Goal: Contribute content

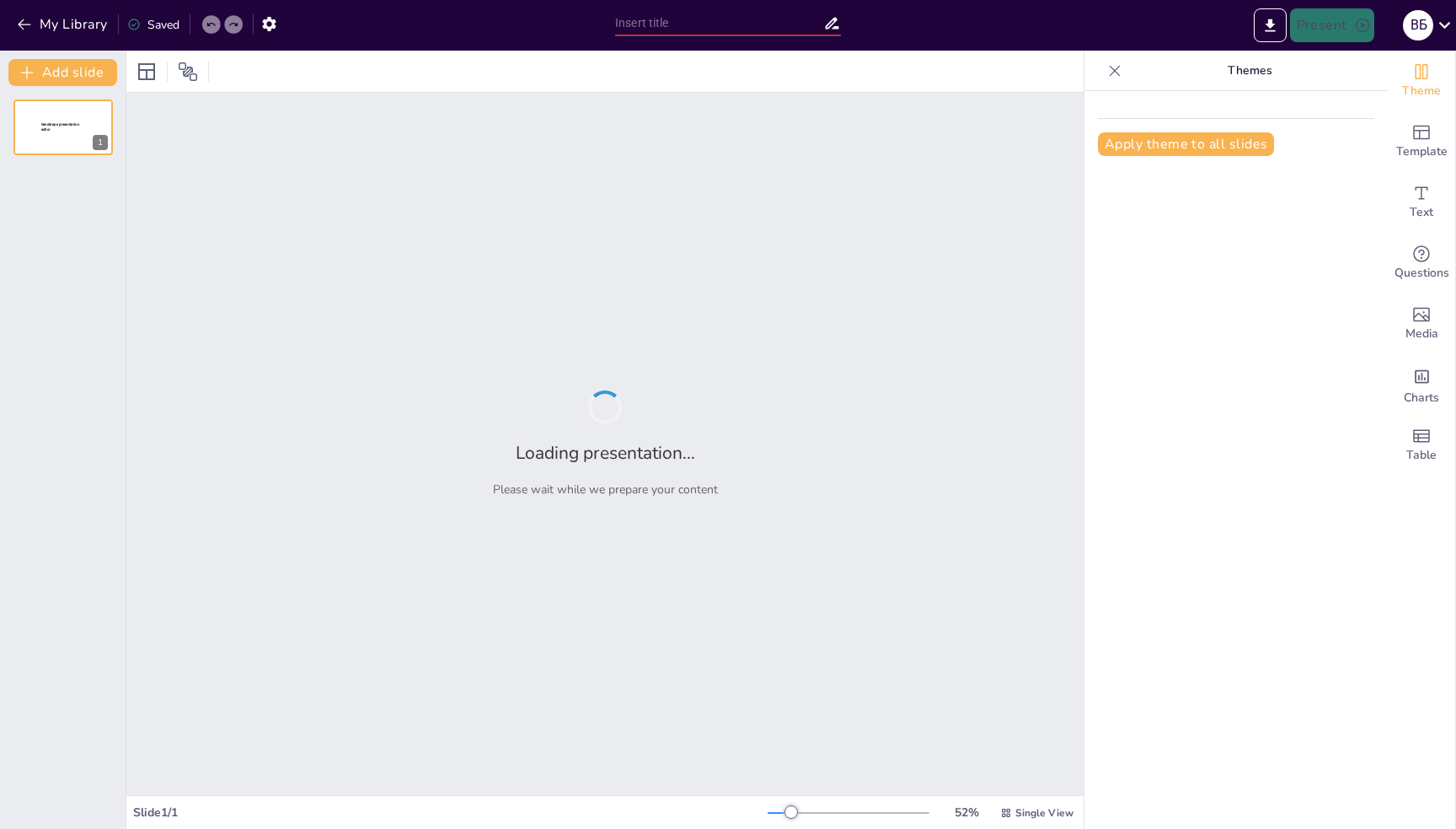
type input "Географічні відкриття за періодами"
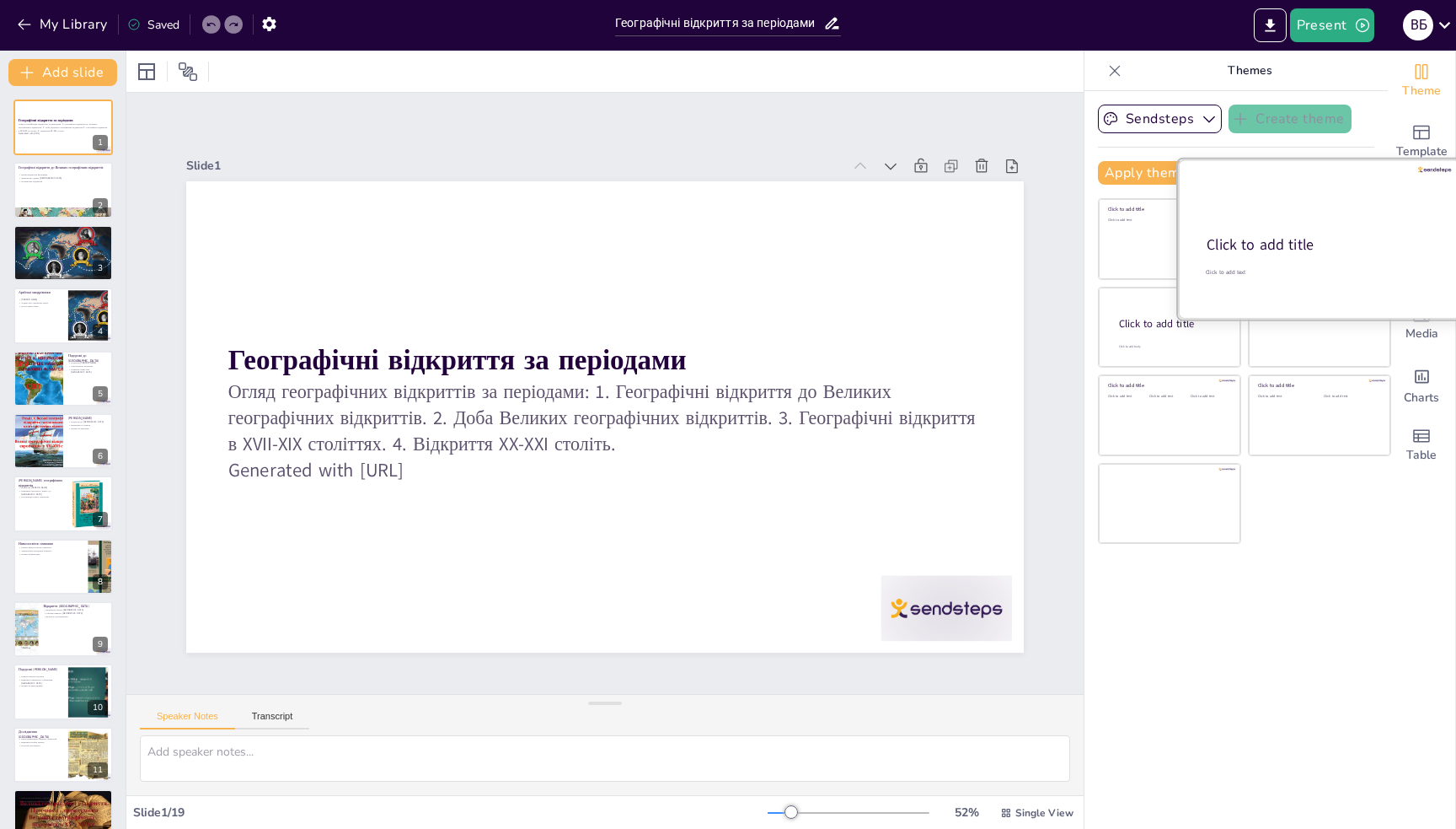
click at [1365, 262] on div at bounding box center [1319, 238] width 283 height 159
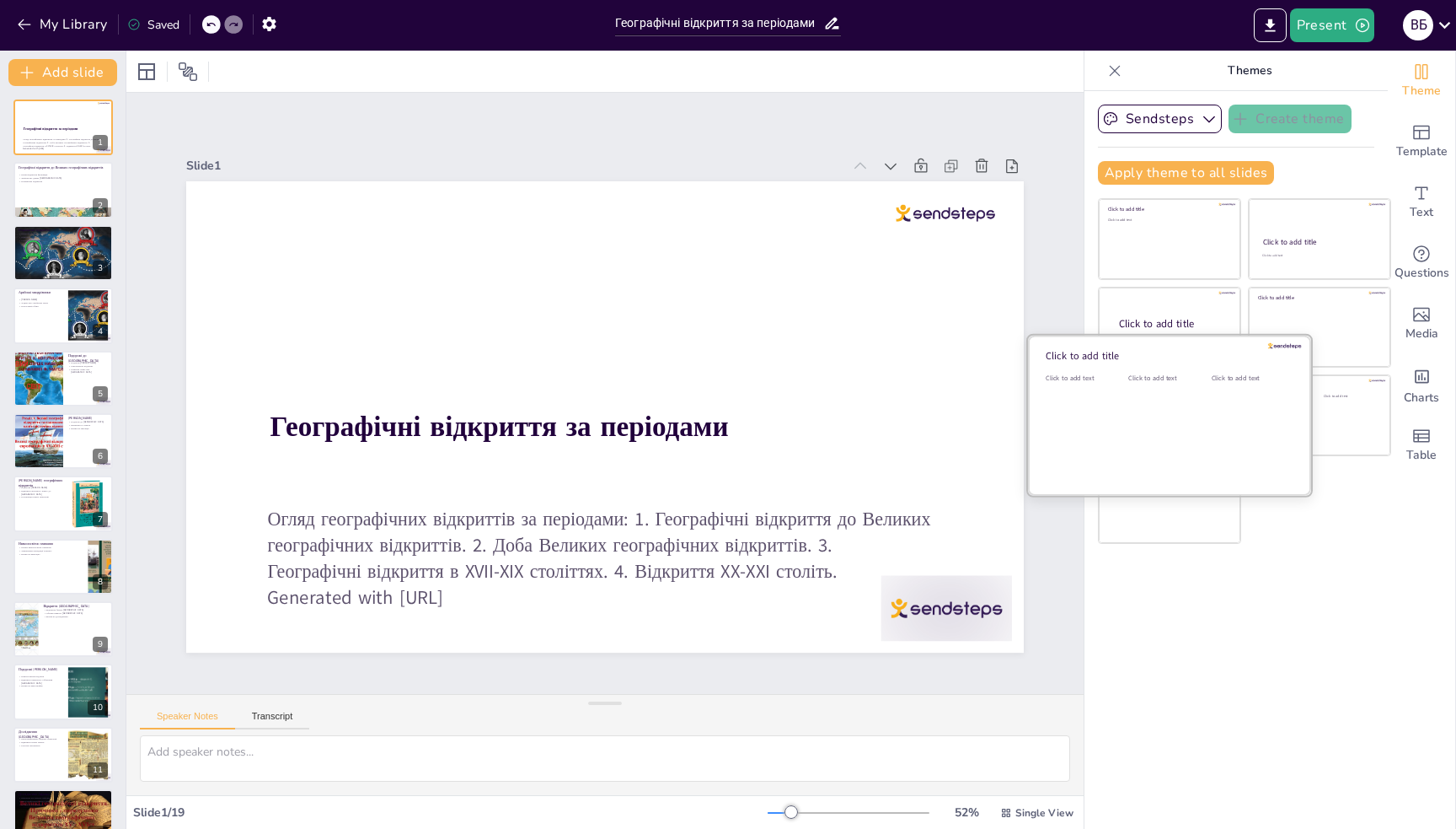
click at [1126, 367] on div at bounding box center [1169, 415] width 283 height 159
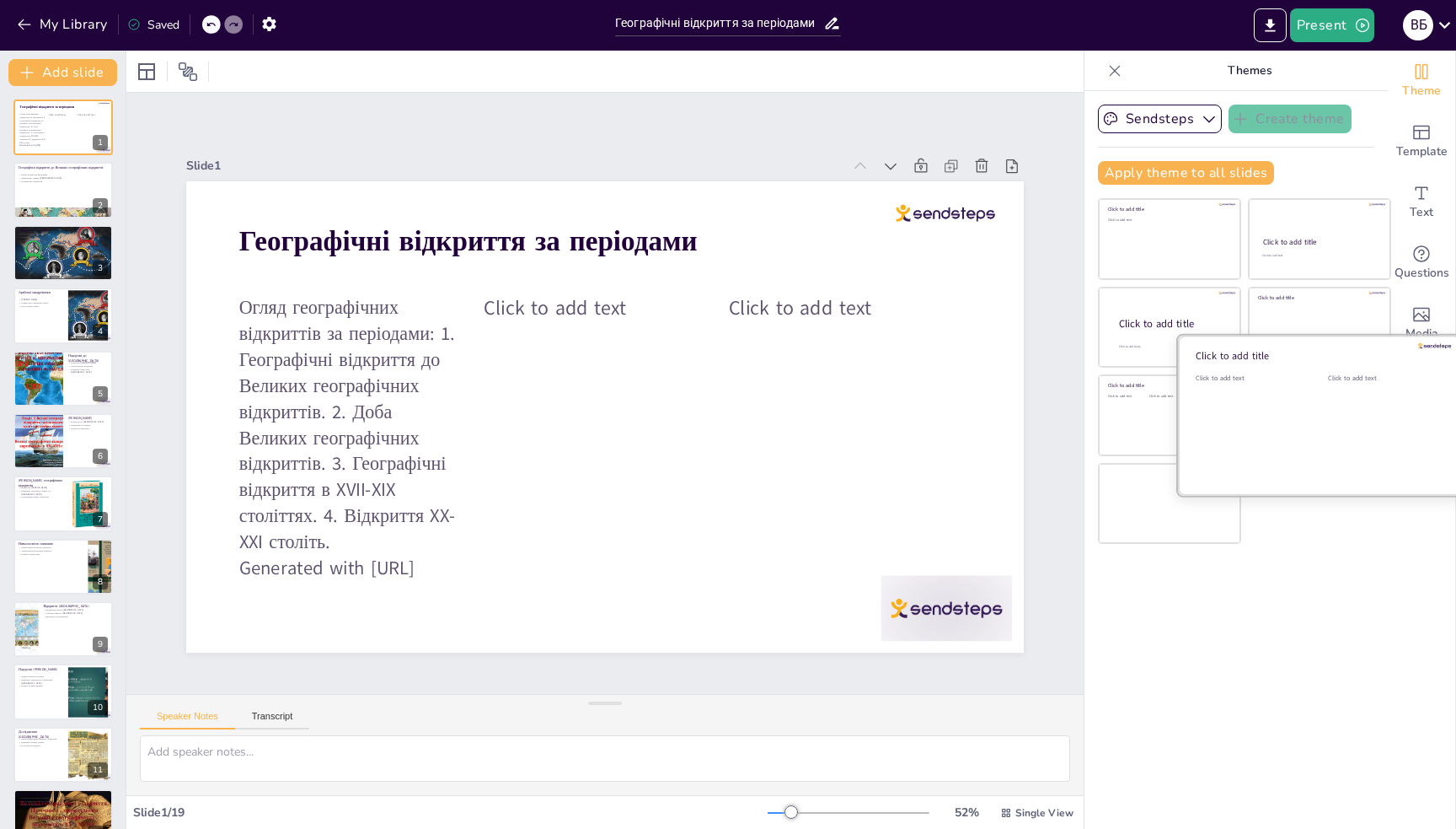
click at [1277, 394] on div "Click to add text" at bounding box center [1249, 426] width 107 height 104
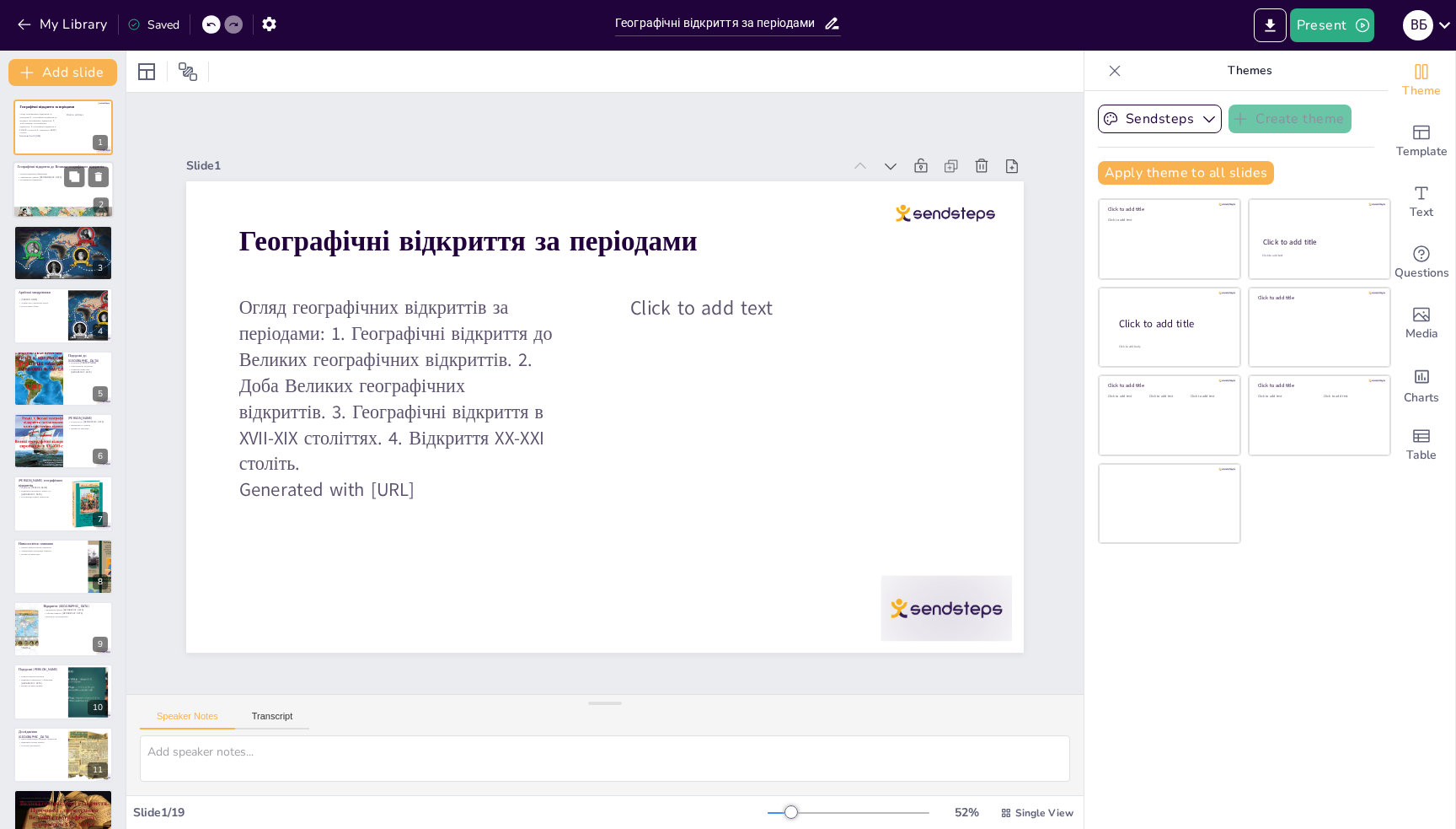
click at [61, 215] on div at bounding box center [63, 213] width 101 height 69
type textarea "Loremipsu dolor sitamet, con adipisci Elitseddoeius tempori, utlaboree dolo mag…"
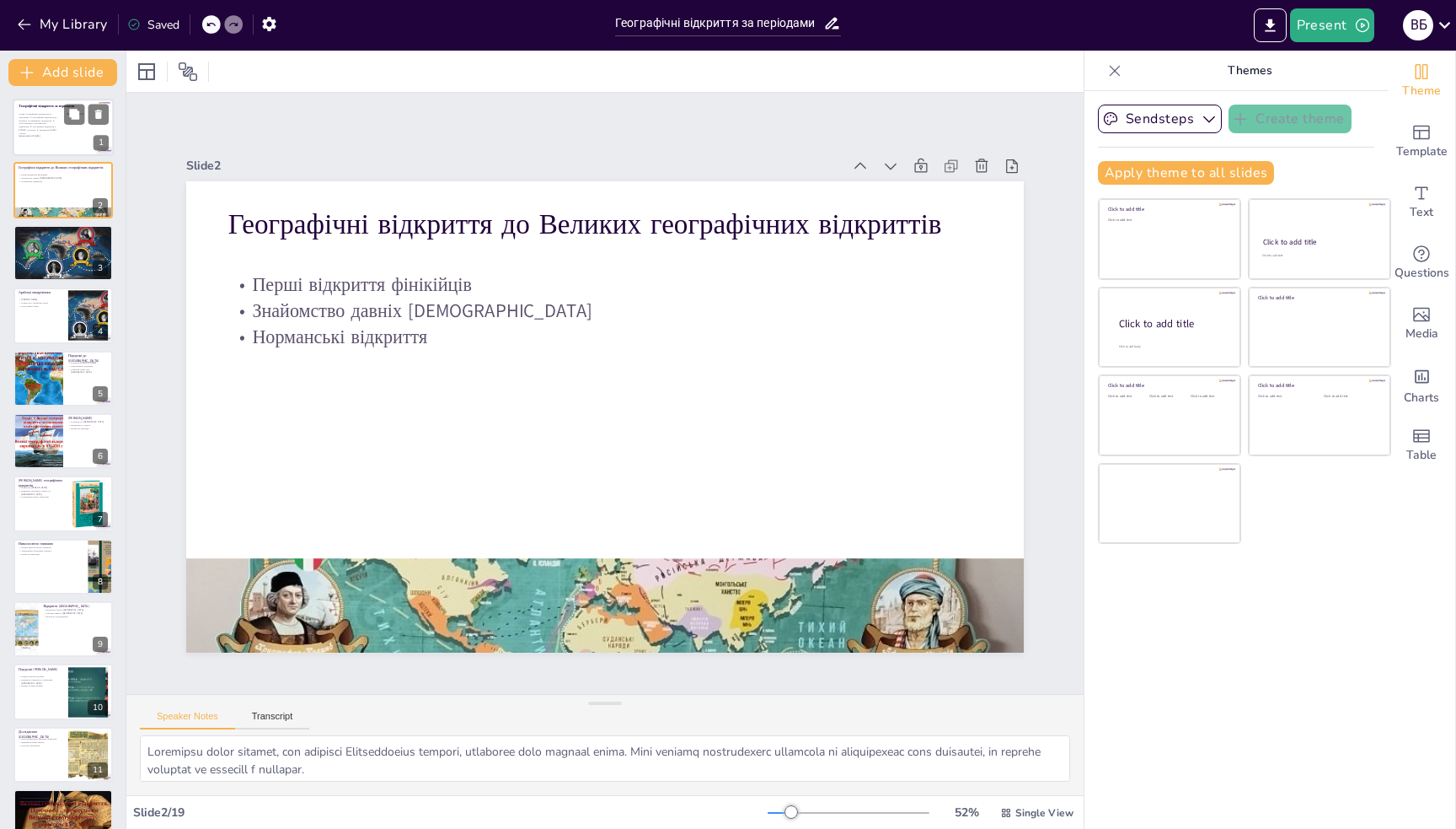
click at [61, 144] on div at bounding box center [63, 126] width 101 height 57
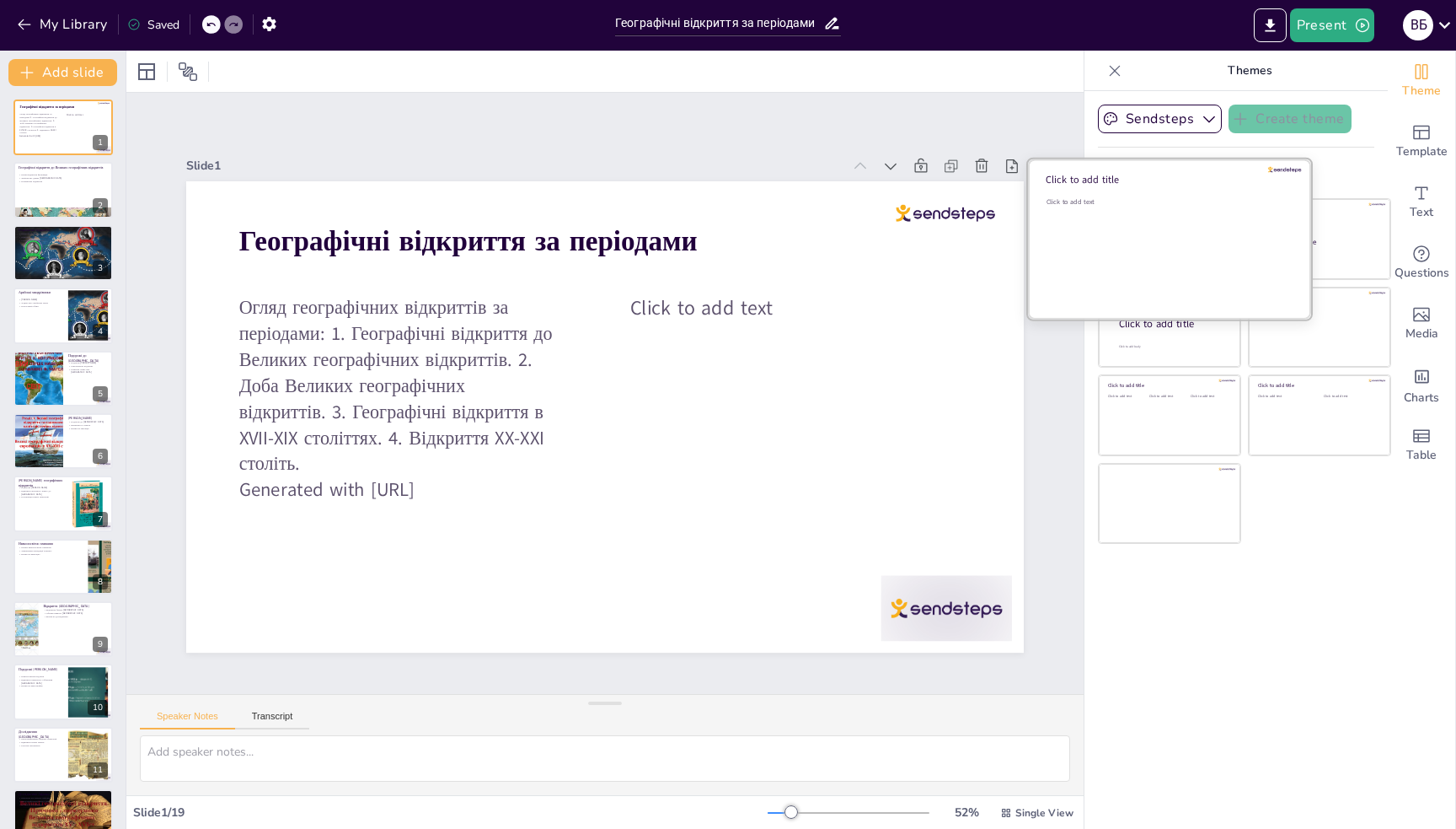
click at [1133, 215] on div "Click to add text" at bounding box center [1167, 250] width 241 height 104
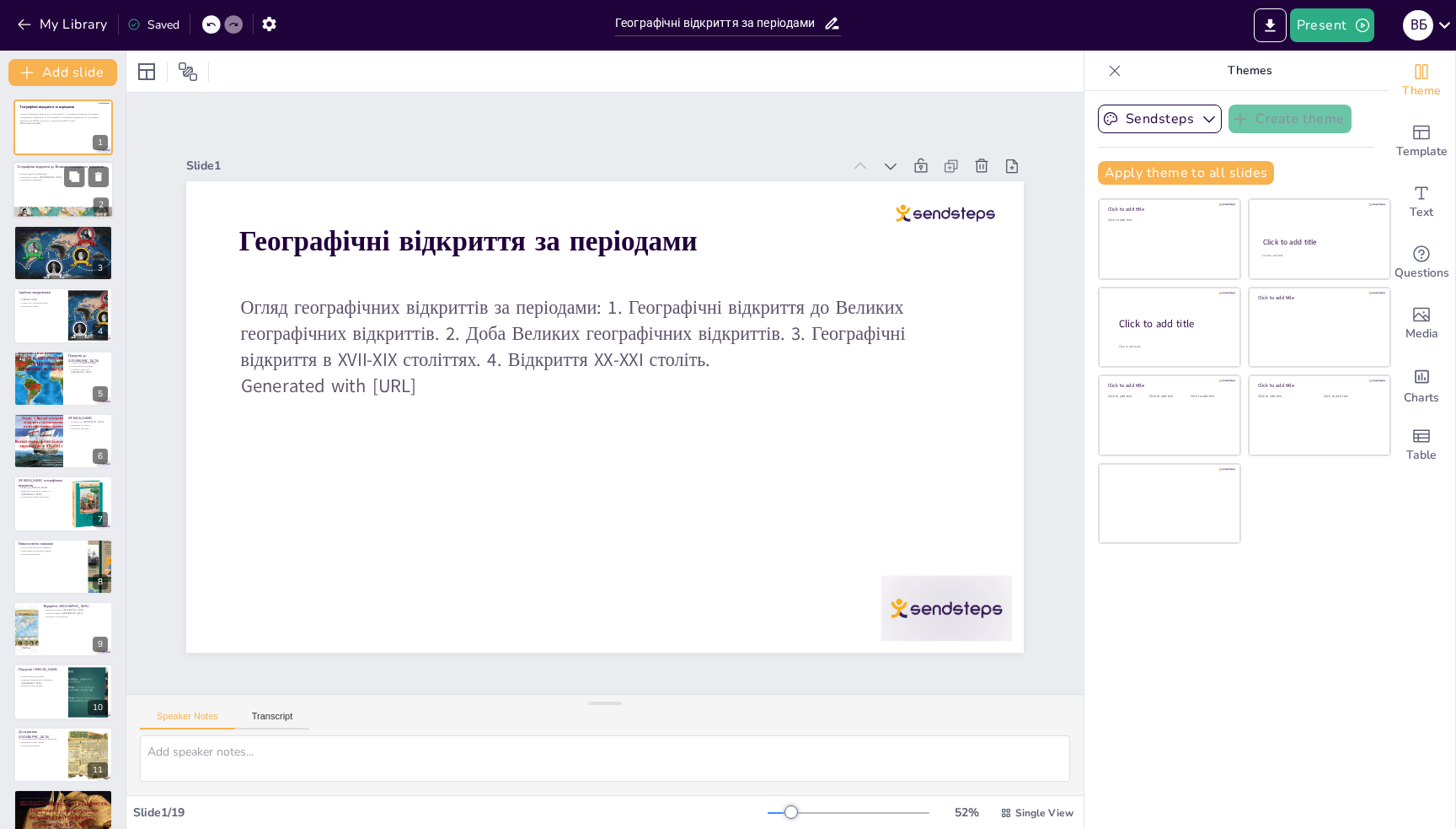
click at [64, 194] on div at bounding box center [63, 190] width 101 height 57
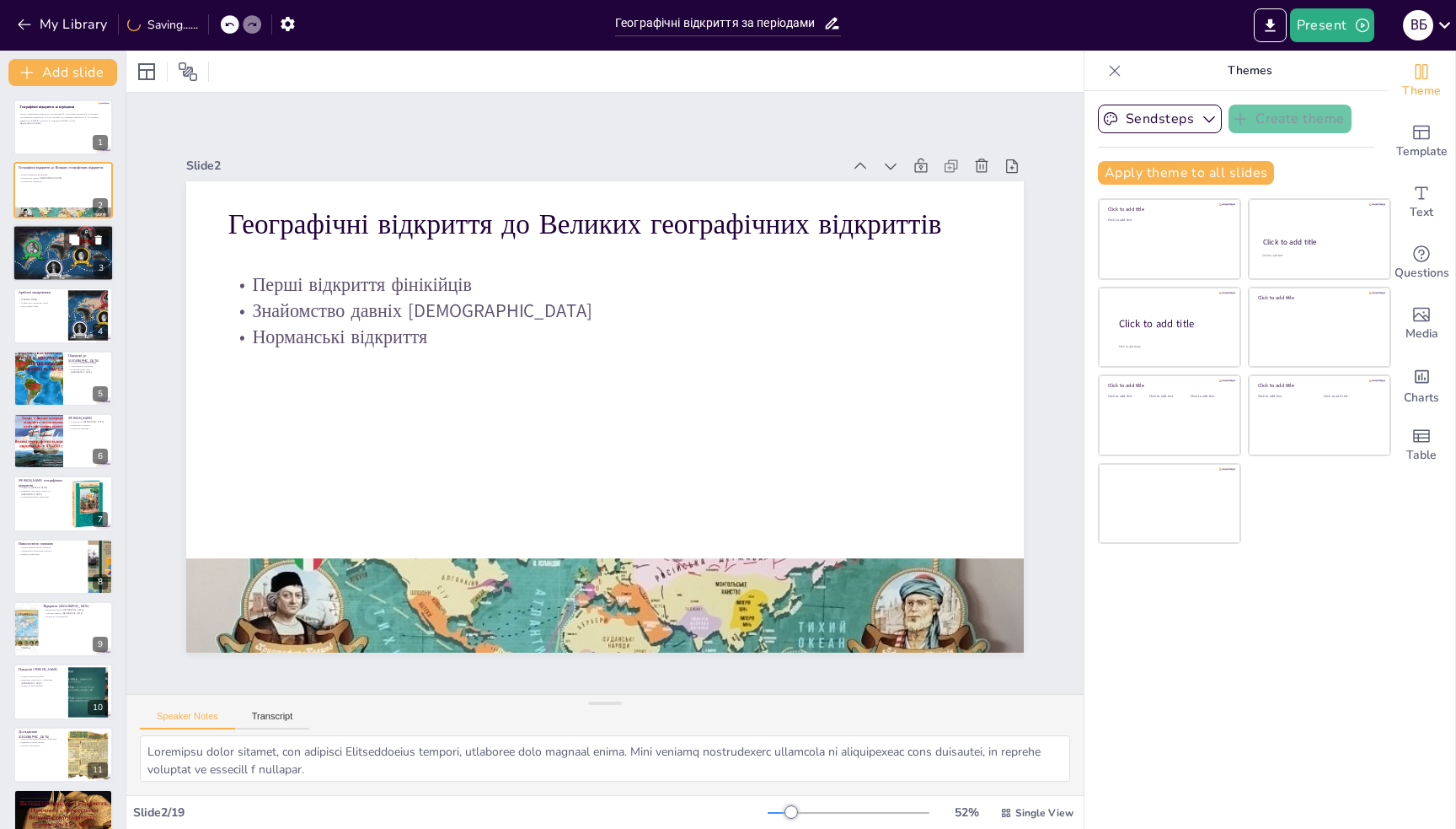
click at [62, 246] on div at bounding box center [63, 252] width 101 height 57
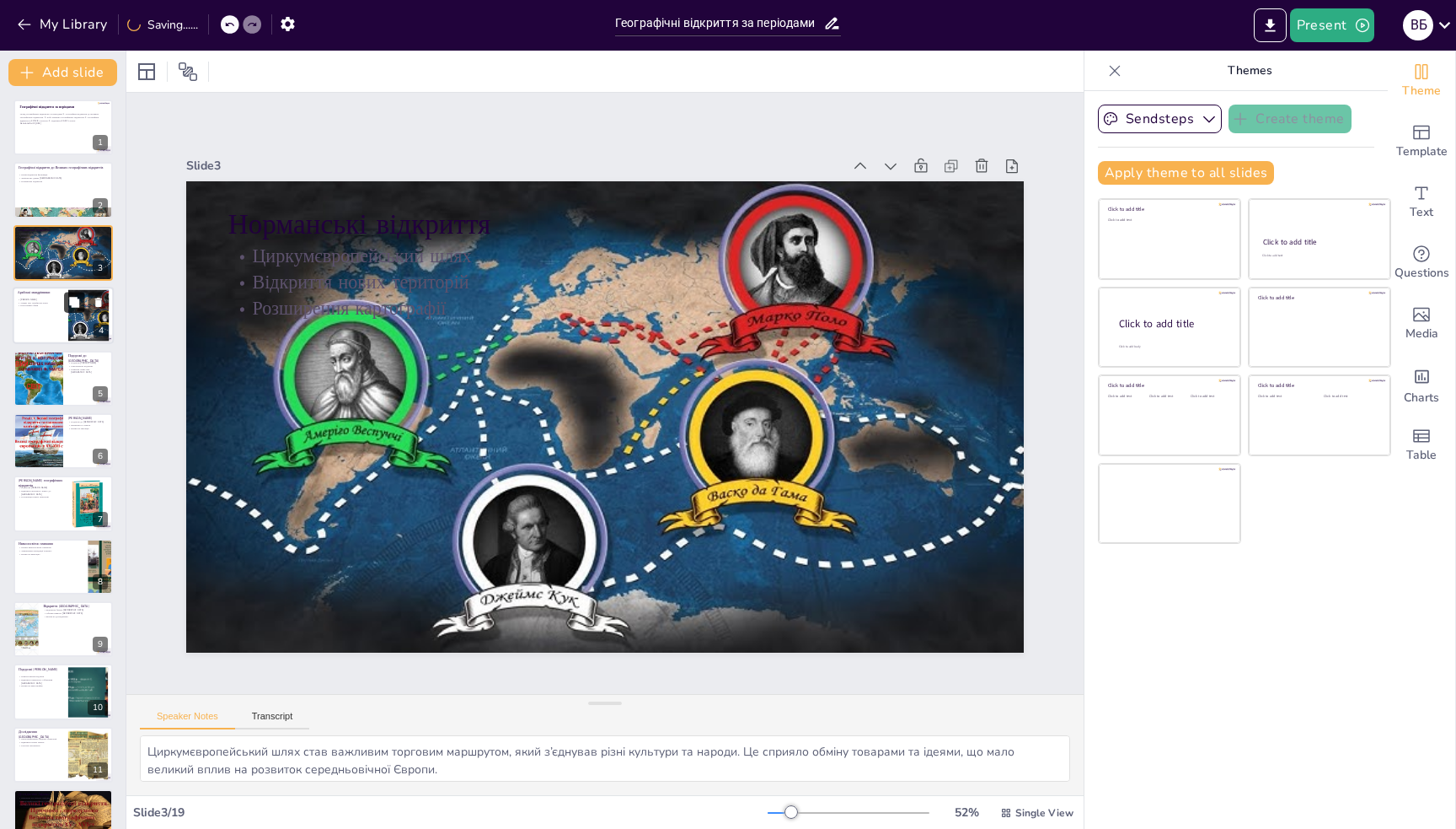
click at [75, 310] on button at bounding box center [74, 303] width 21 height 21
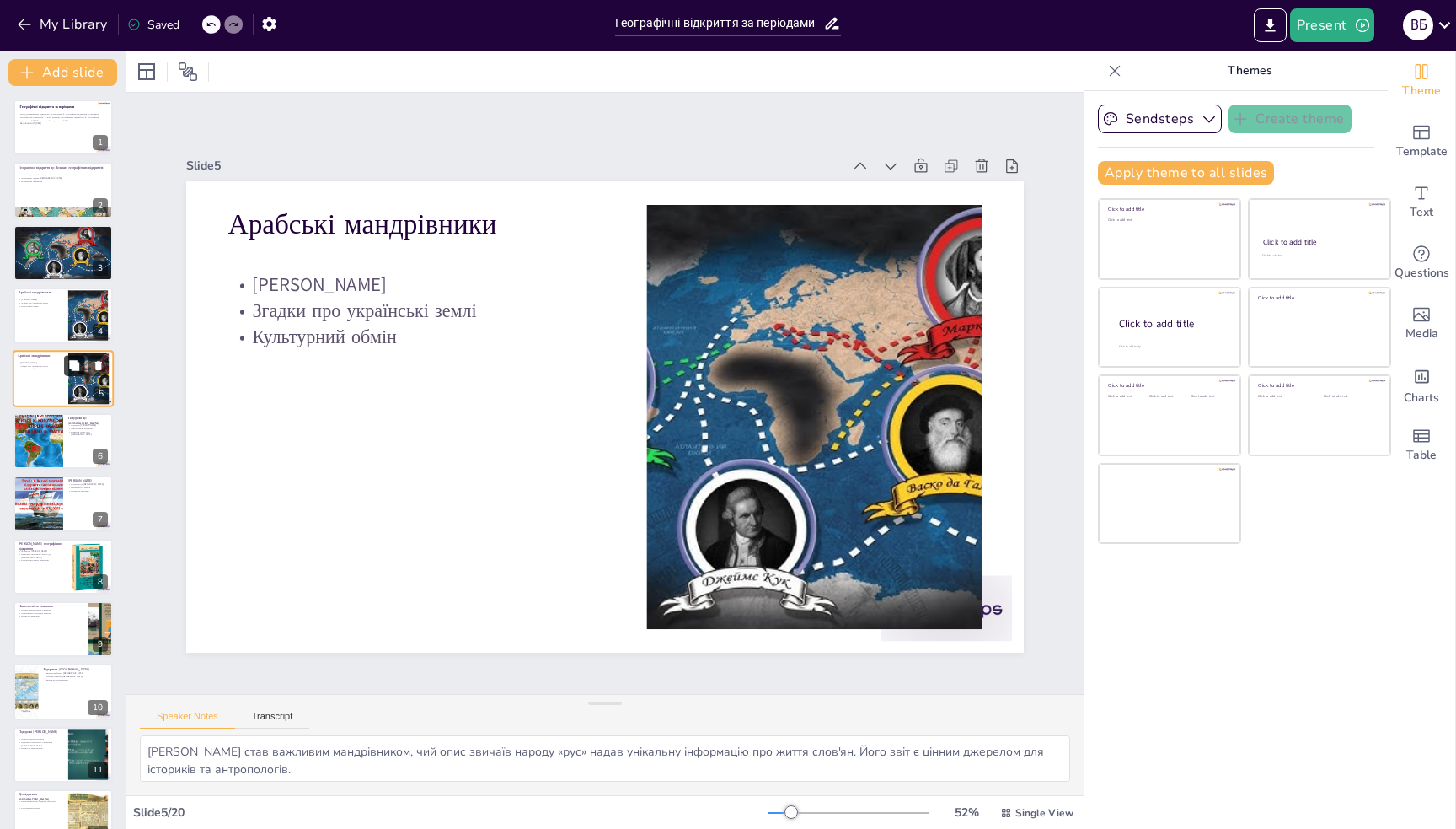
click at [71, 356] on button at bounding box center [74, 365] width 21 height 21
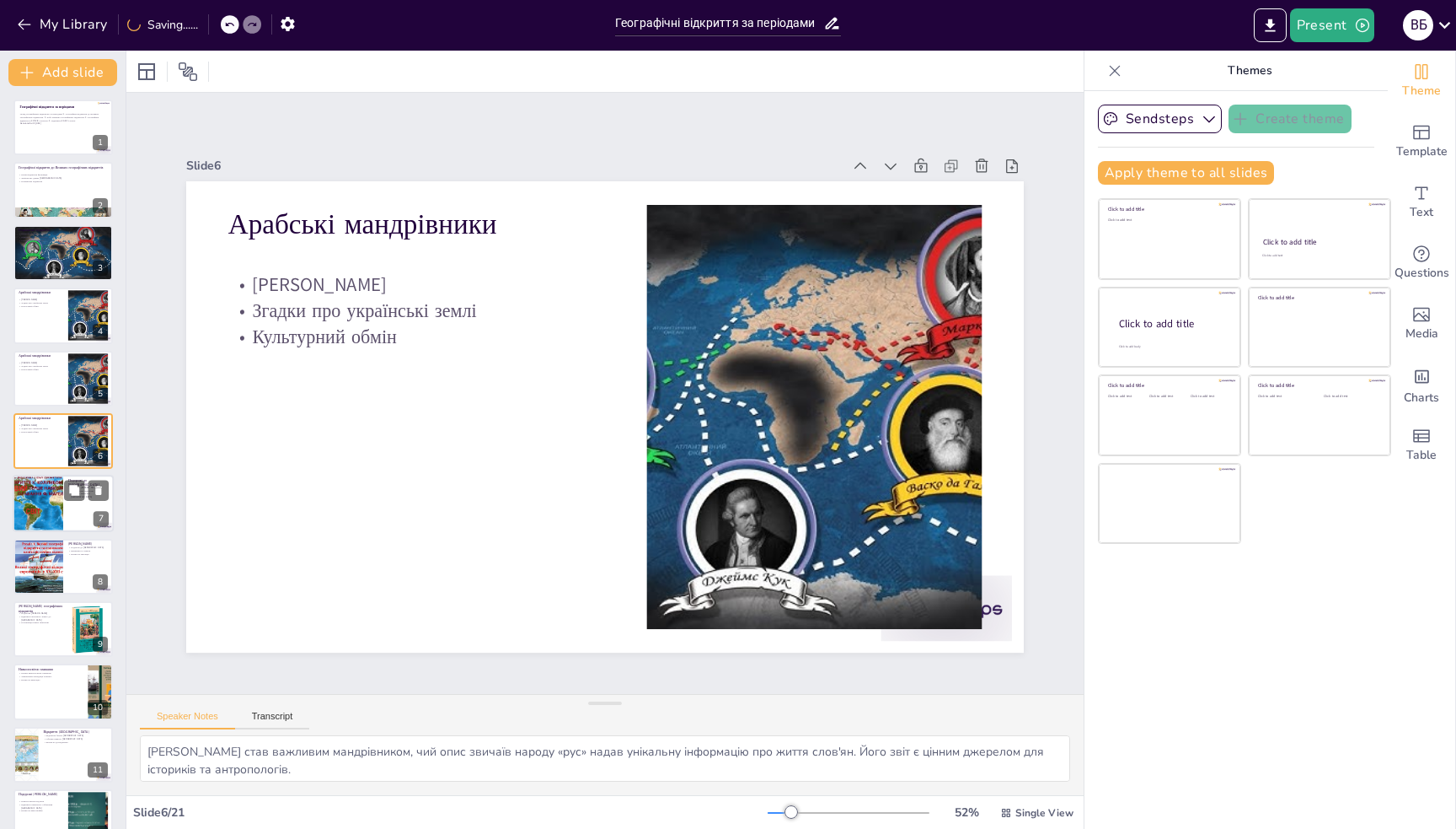
click at [76, 505] on div at bounding box center [63, 503] width 101 height 57
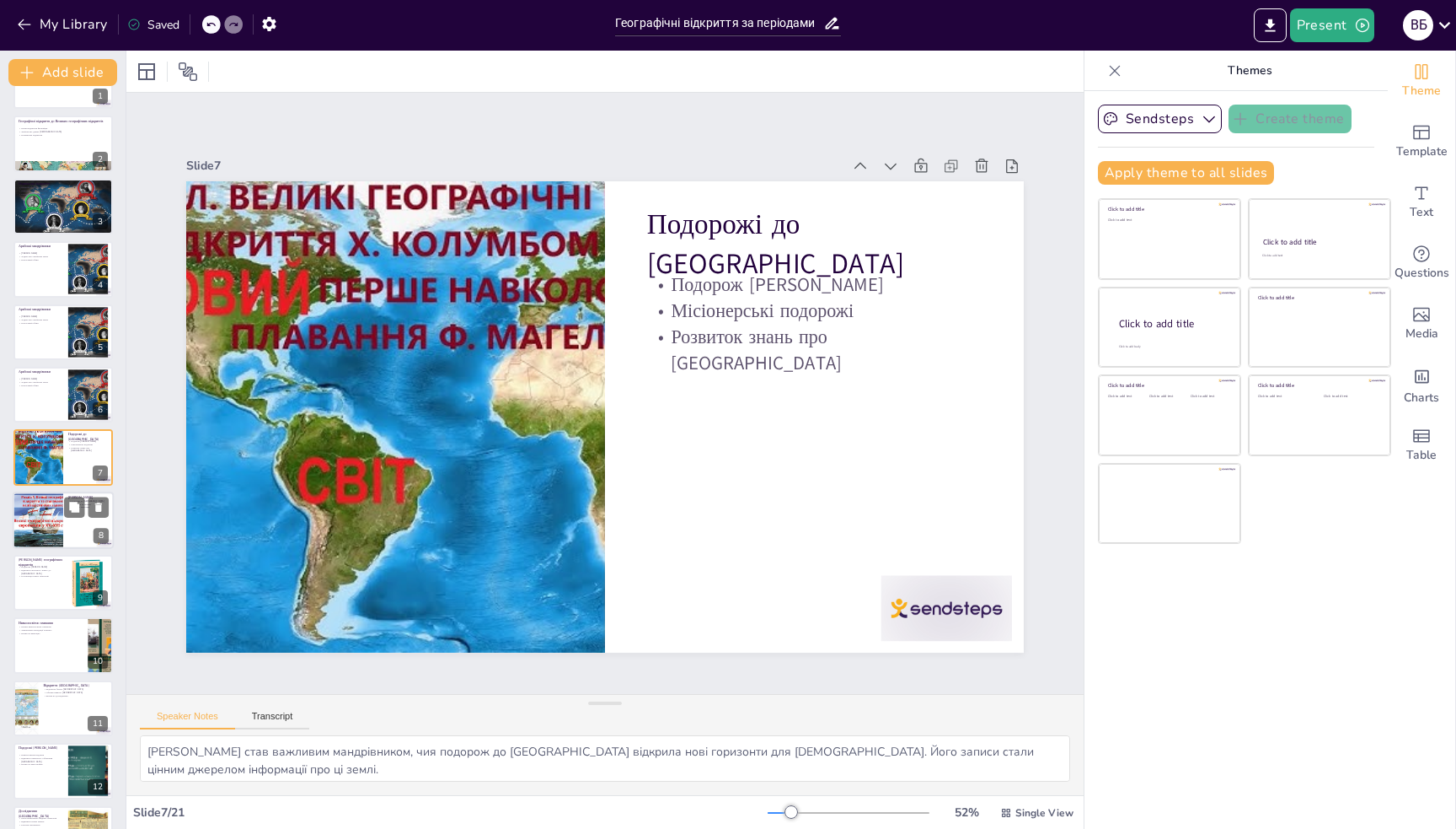
click at [72, 546] on div at bounding box center [63, 520] width 101 height 57
type textarea "Подорож [PERSON_NAME] до [GEOGRAPHIC_DATA] стала важливим етапом у розвитку тор…"
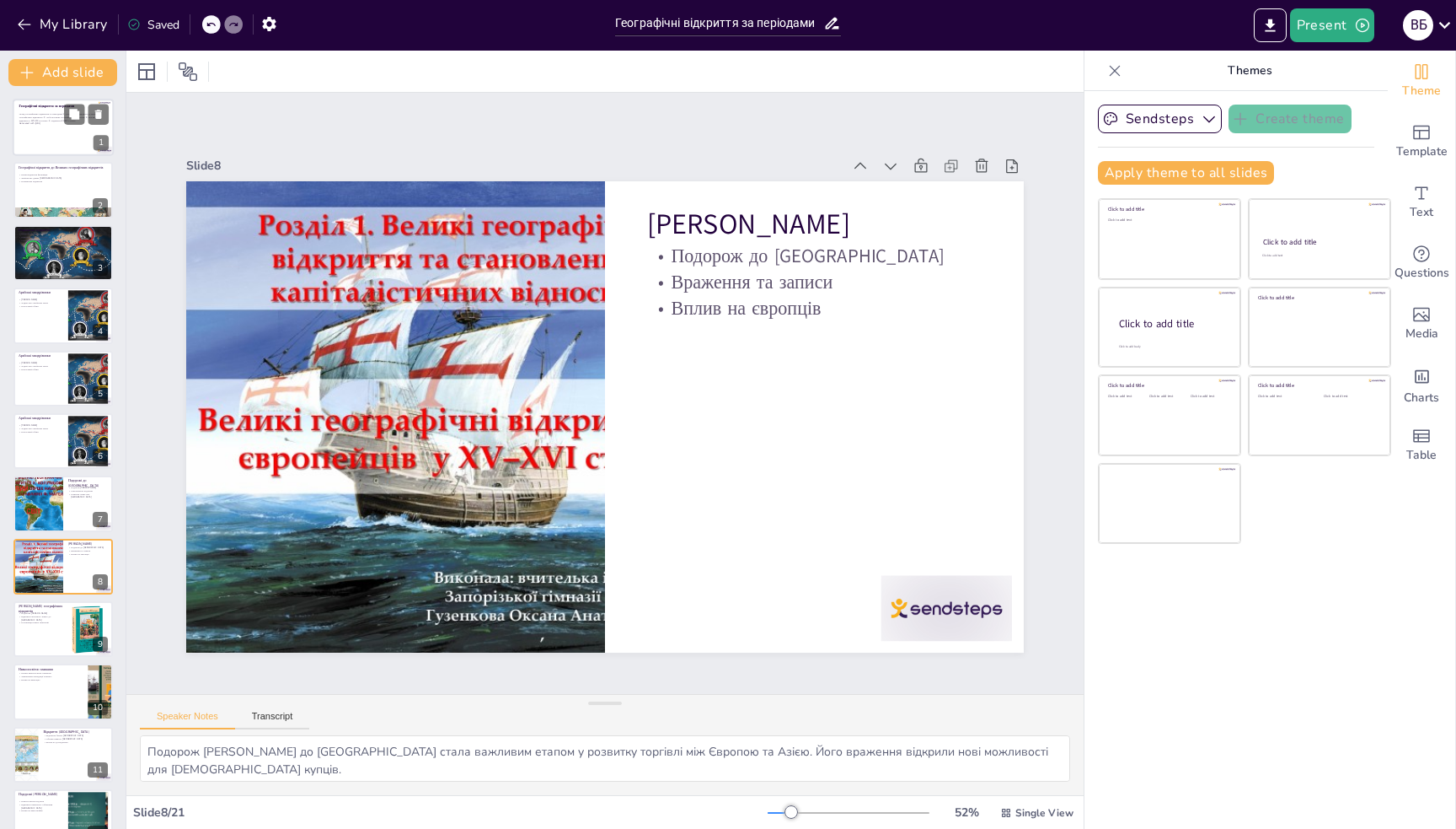
click at [50, 127] on div "Огляд географічних відкриттів за періодами: 1. Географічні відкриття до Великих…" at bounding box center [62, 126] width 86 height 26
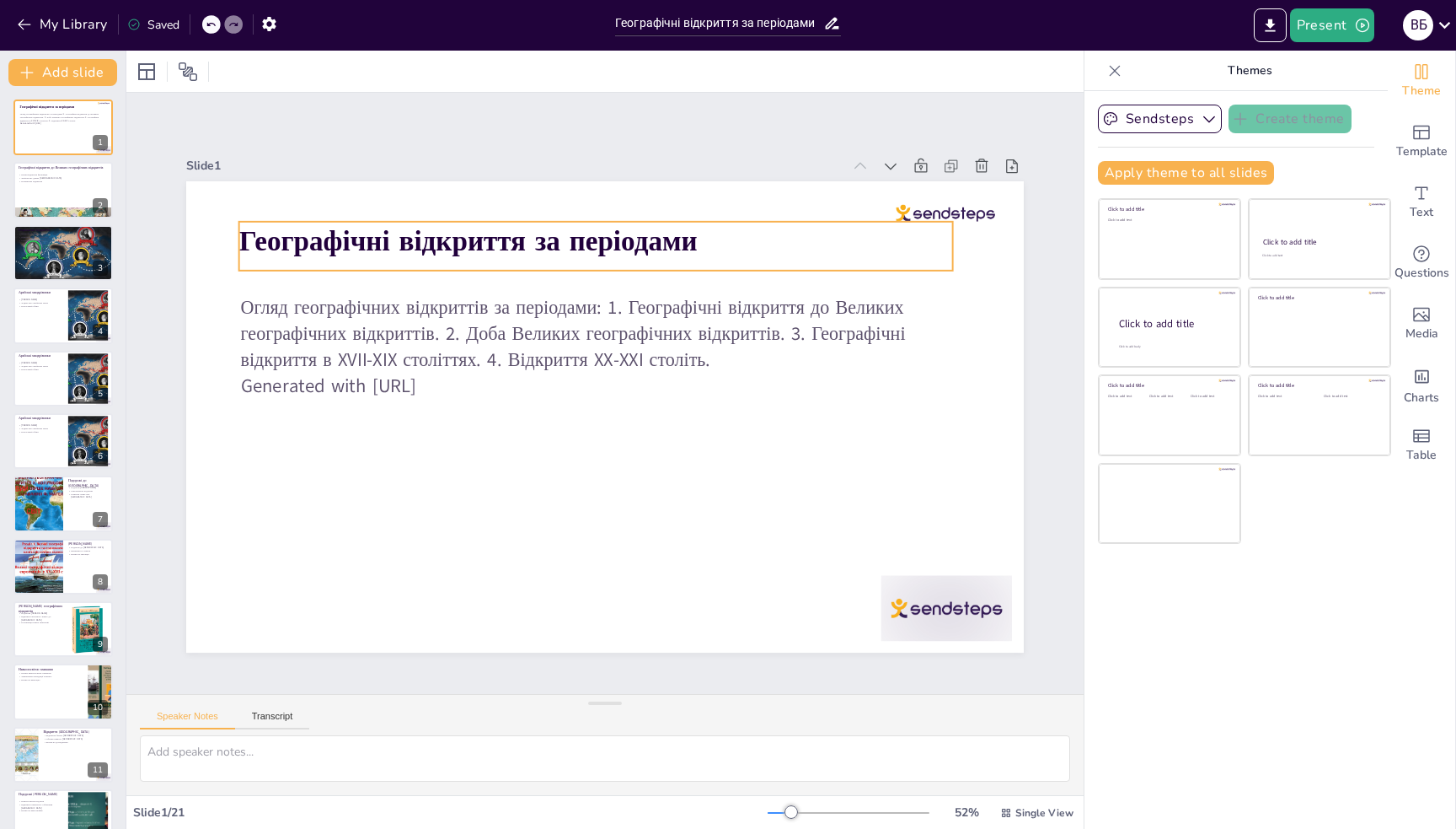
click at [405, 235] on strong "Географічні відкриття за періодами" at bounding box center [484, 227] width 461 height 85
click at [405, 235] on strong "Географічні відкриття за періодами" at bounding box center [468, 240] width 459 height 38
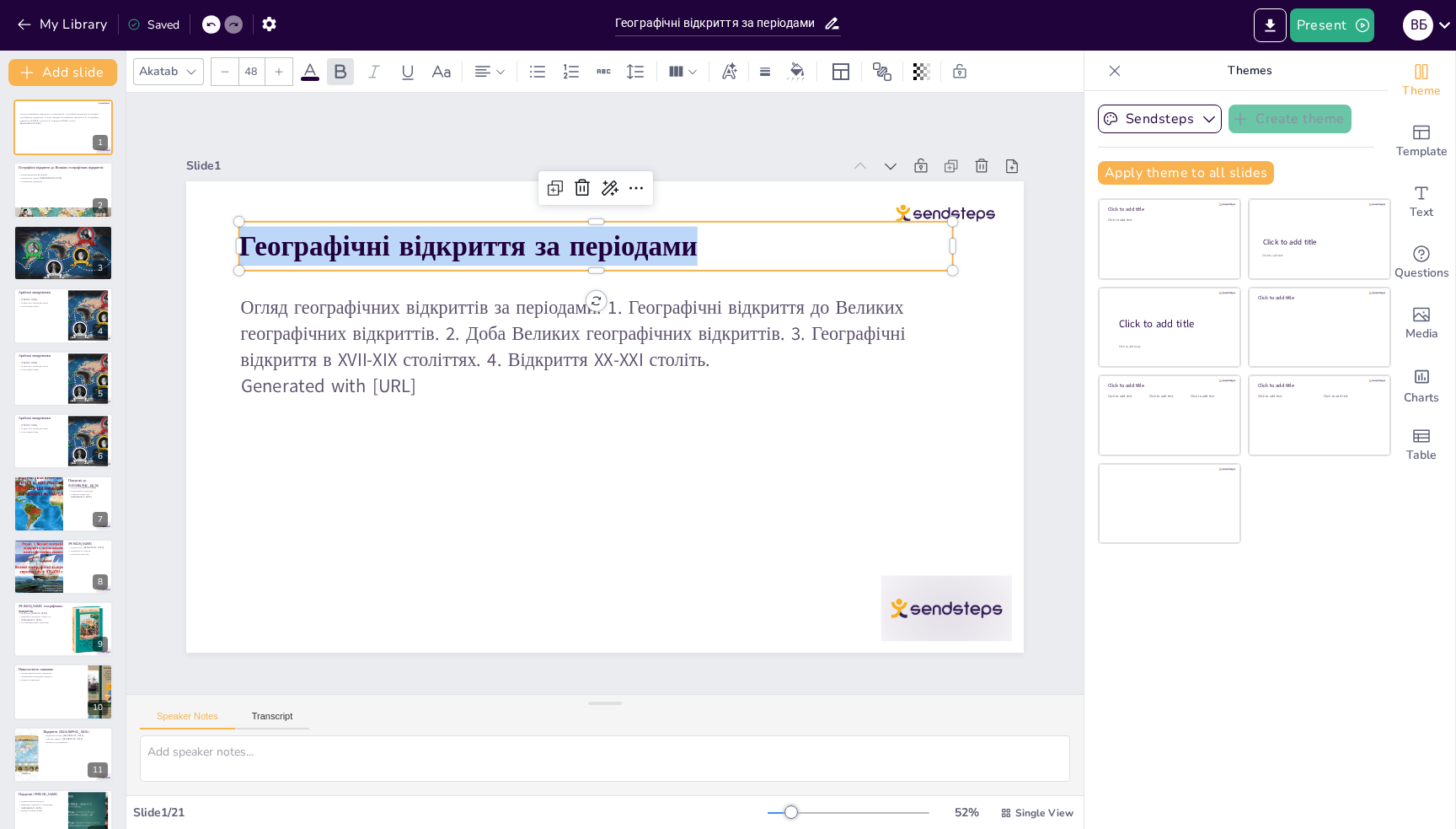
click at [405, 235] on strong "Географічні відкриття за періодами" at bounding box center [468, 245] width 459 height 38
click at [405, 235] on strong "Географічні відкриття за періодами" at bounding box center [484, 232] width 461 height 86
